Goal: Task Accomplishment & Management: Use online tool/utility

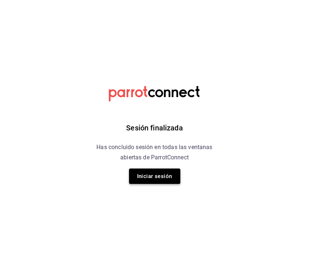
click at [159, 179] on button "Iniciar sesión" at bounding box center [154, 176] width 51 height 15
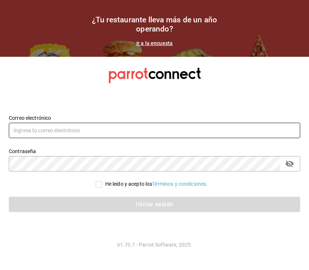
type input "cristel.quevedo@grupocosteno.com"
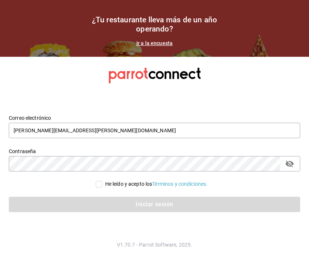
click at [99, 187] on input "He leído y acepto los Términos y condiciones." at bounding box center [99, 184] width 7 height 7
checkbox input "true"
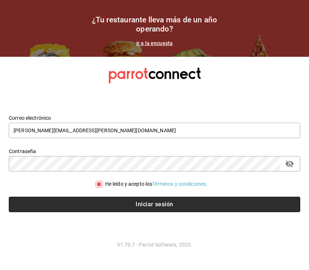
click at [112, 205] on button "Iniciar sesión" at bounding box center [155, 204] width 292 height 15
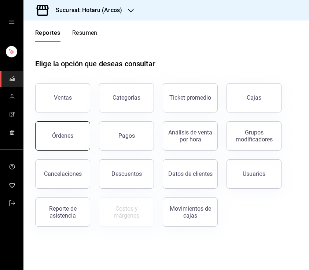
click at [68, 133] on div "Órdenes" at bounding box center [62, 135] width 21 height 7
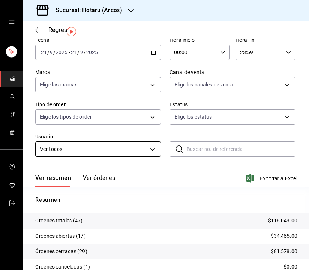
scroll to position [7, 0]
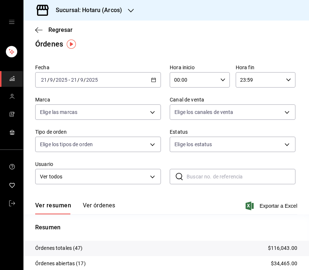
click at [150, 205] on div "Ver resumen Ver órdenes Exportar a Excel" at bounding box center [166, 203] width 262 height 21
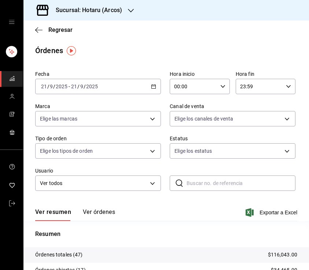
scroll to position [0, 0]
click at [129, 8] on icon "button" at bounding box center [131, 11] width 6 height 6
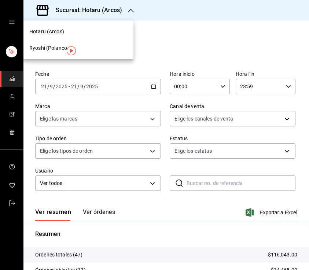
click at [55, 52] on div "Ryoshi (Polanco)" at bounding box center [78, 48] width 110 height 17
